Goal: Transaction & Acquisition: Download file/media

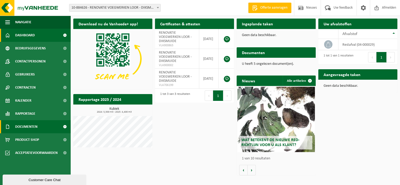
click at [50, 126] on link "Documenten" at bounding box center [35, 126] width 71 height 13
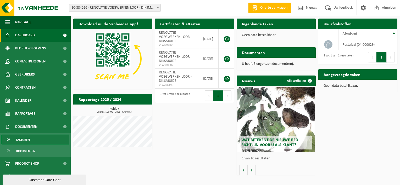
click at [27, 143] on span "Facturen" at bounding box center [23, 140] width 14 height 10
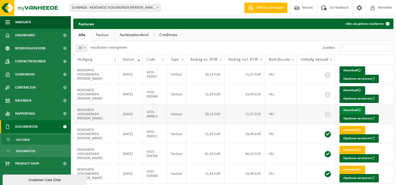
click at [348, 108] on link "Download" at bounding box center [352, 110] width 26 height 8
click at [346, 91] on link "Download" at bounding box center [352, 90] width 26 height 8
click at [355, 70] on link "Download" at bounding box center [352, 70] width 26 height 8
